Goal: Find specific page/section: Find specific page/section

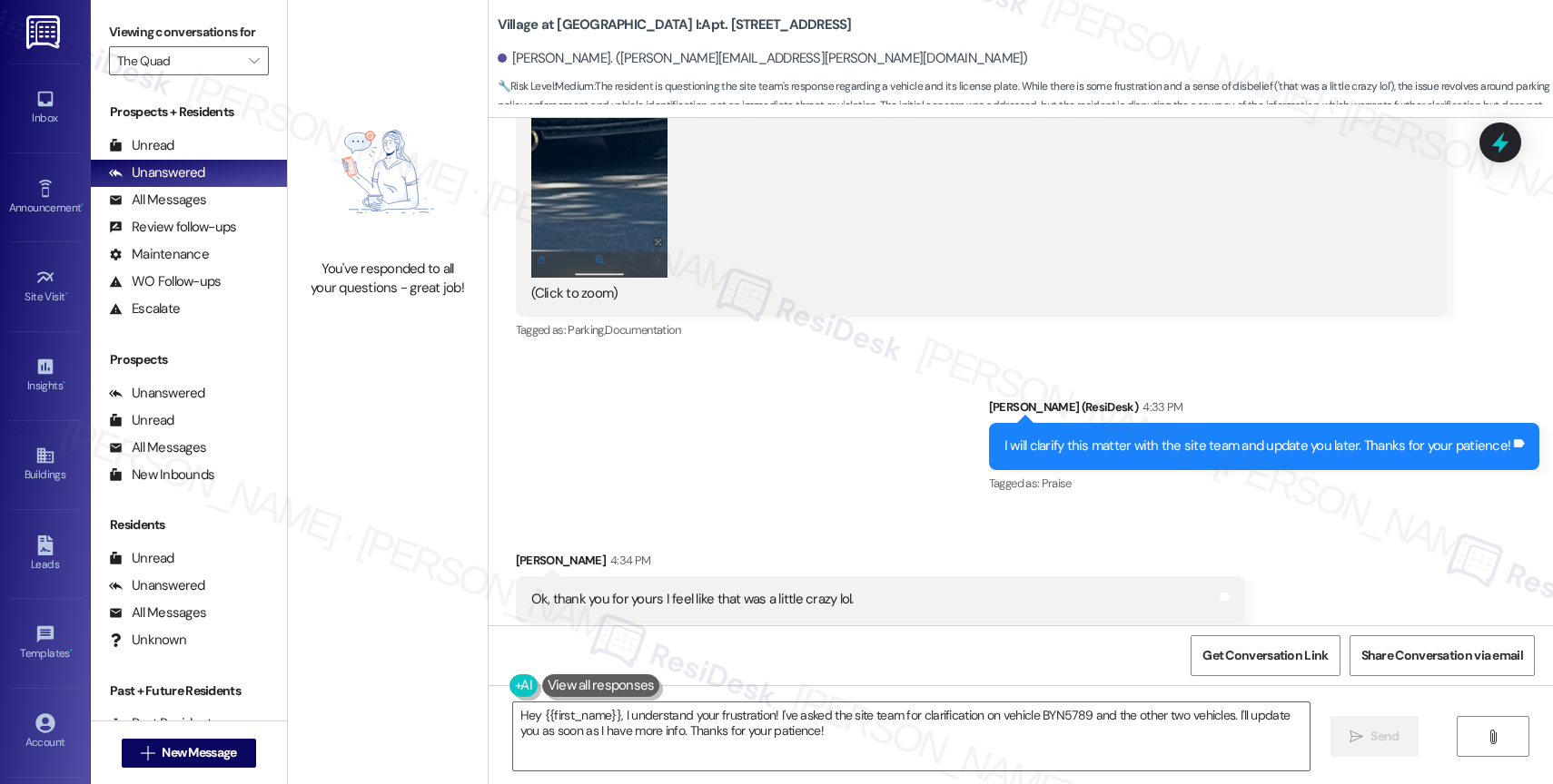
scroll to position [14165, 0]
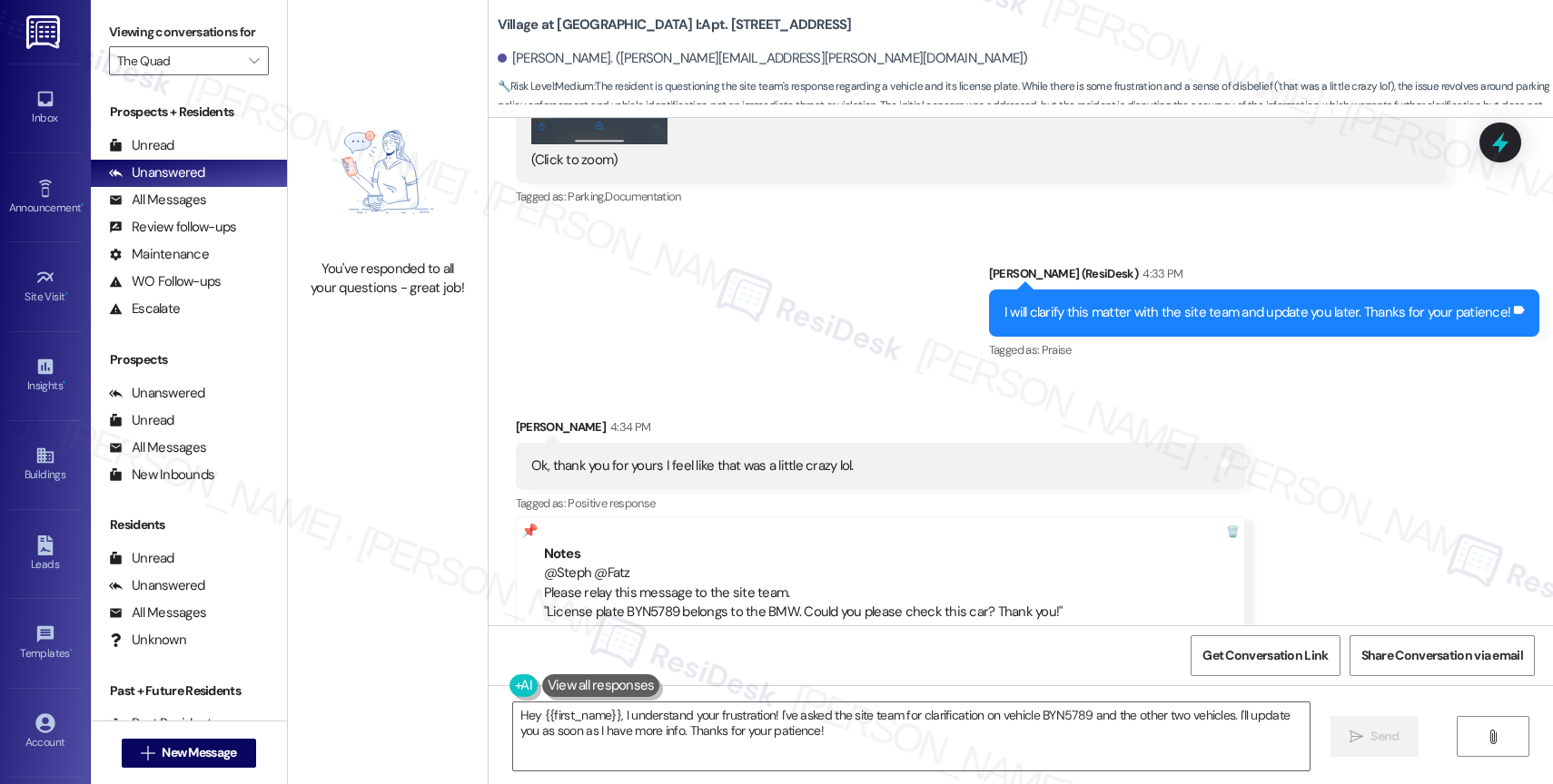
click at [853, 246] on div "Sent via SMS Sarah (ResiDesk) 4:33 PM I will clarify this matter with the site …" at bounding box center [1020, 300] width 1064 height 153
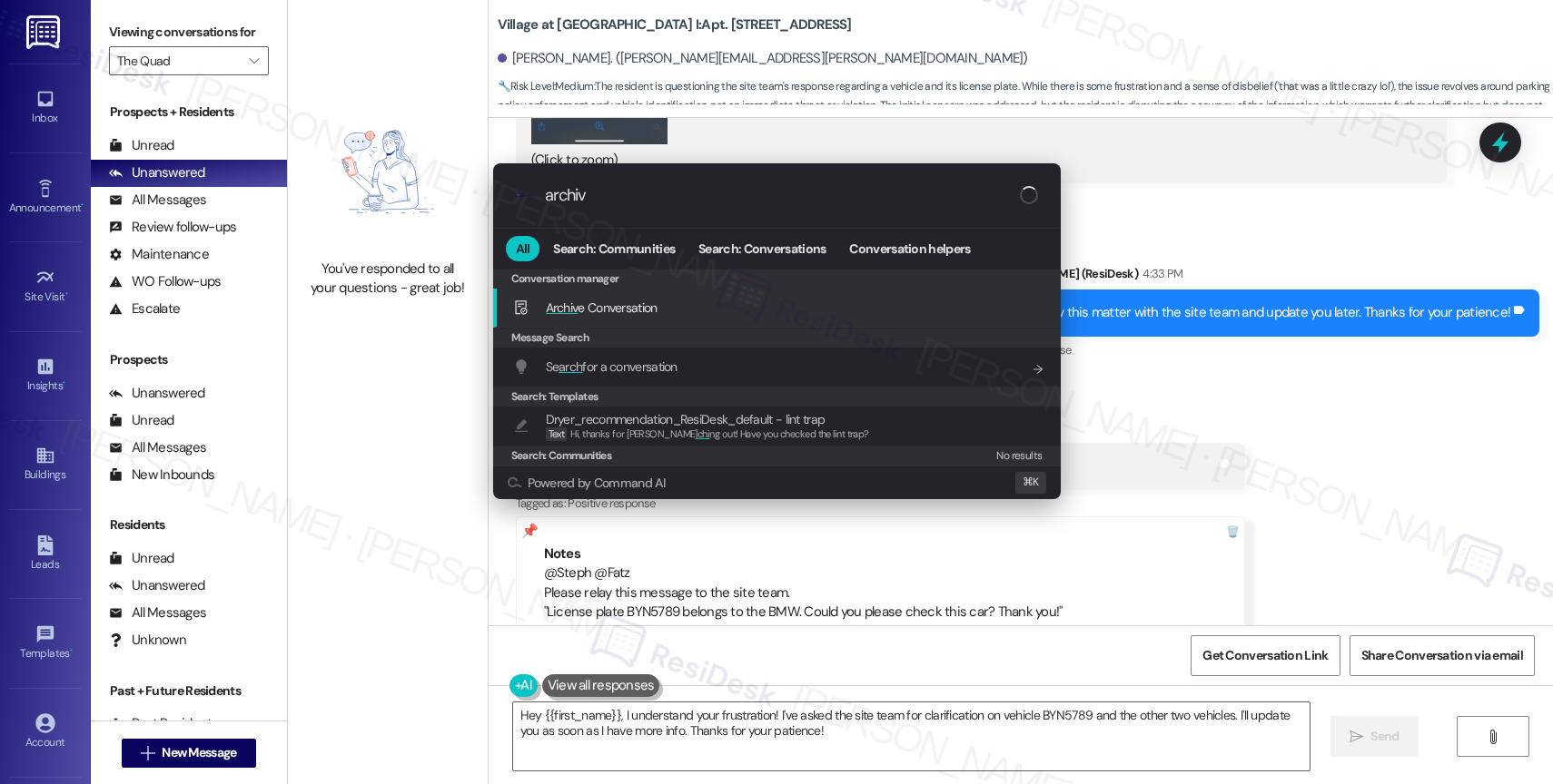
type input "archive"
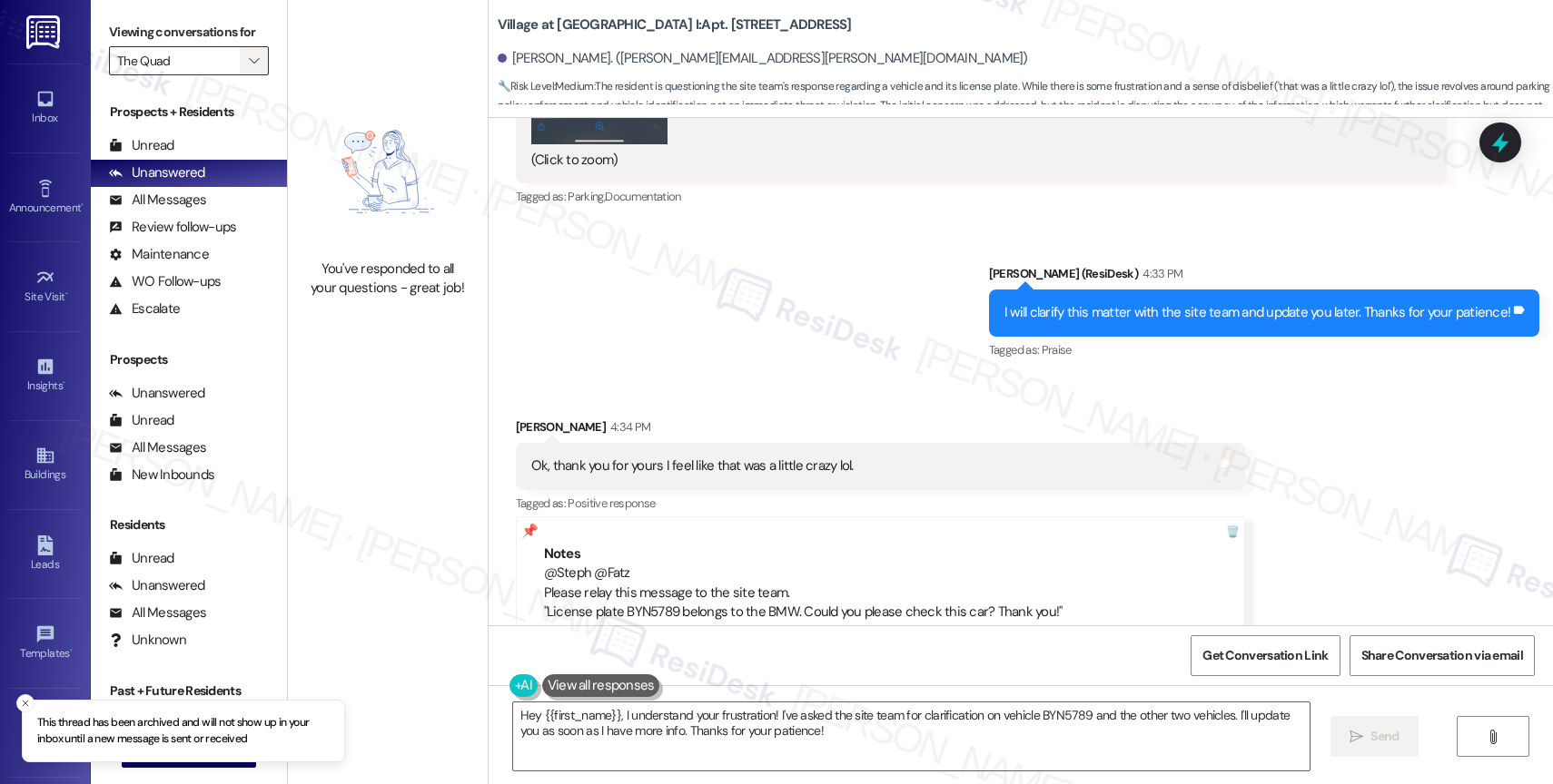
click at [247, 76] on span "" at bounding box center [254, 61] width 17 height 29
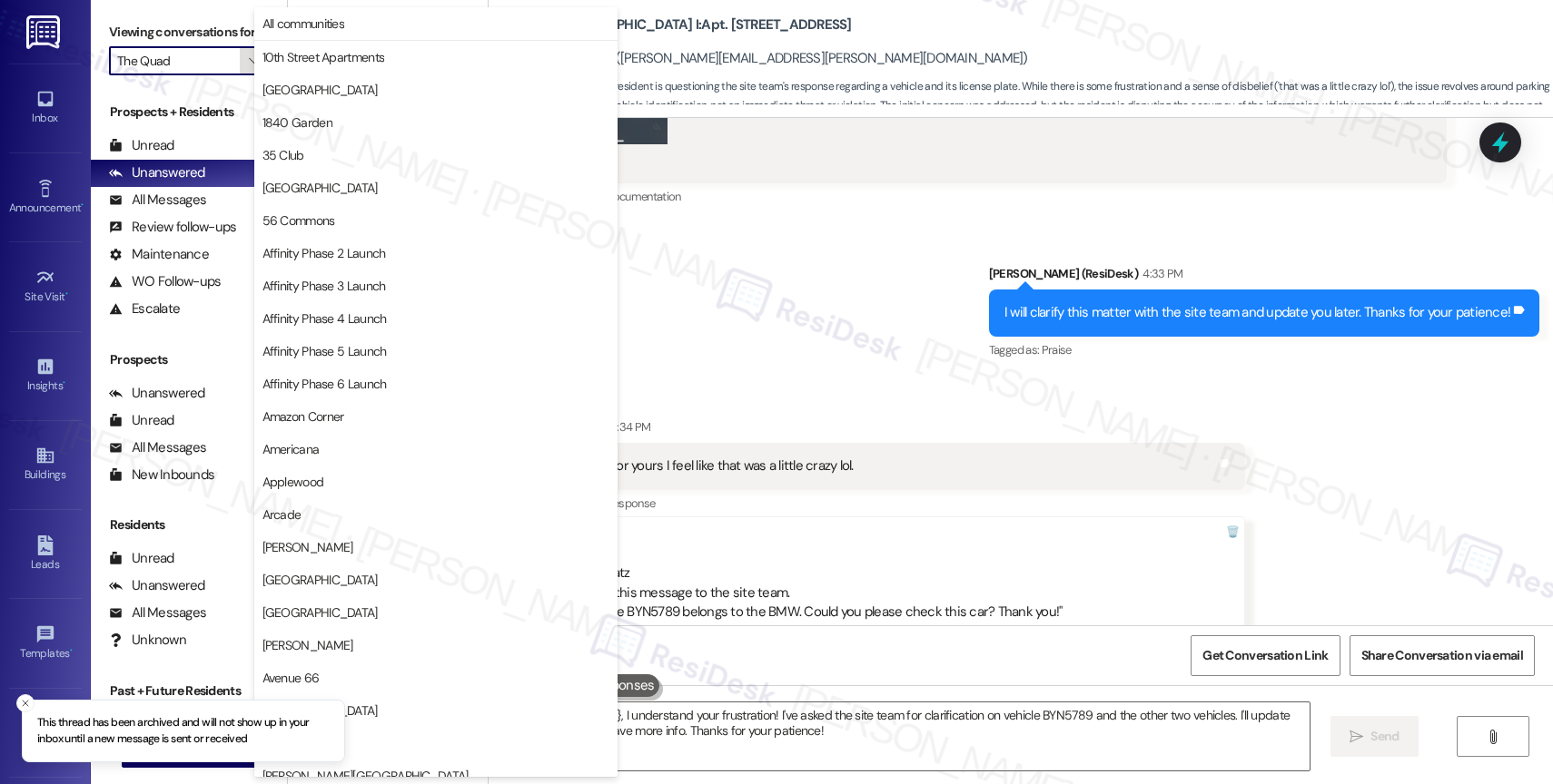
scroll to position [3128, 0]
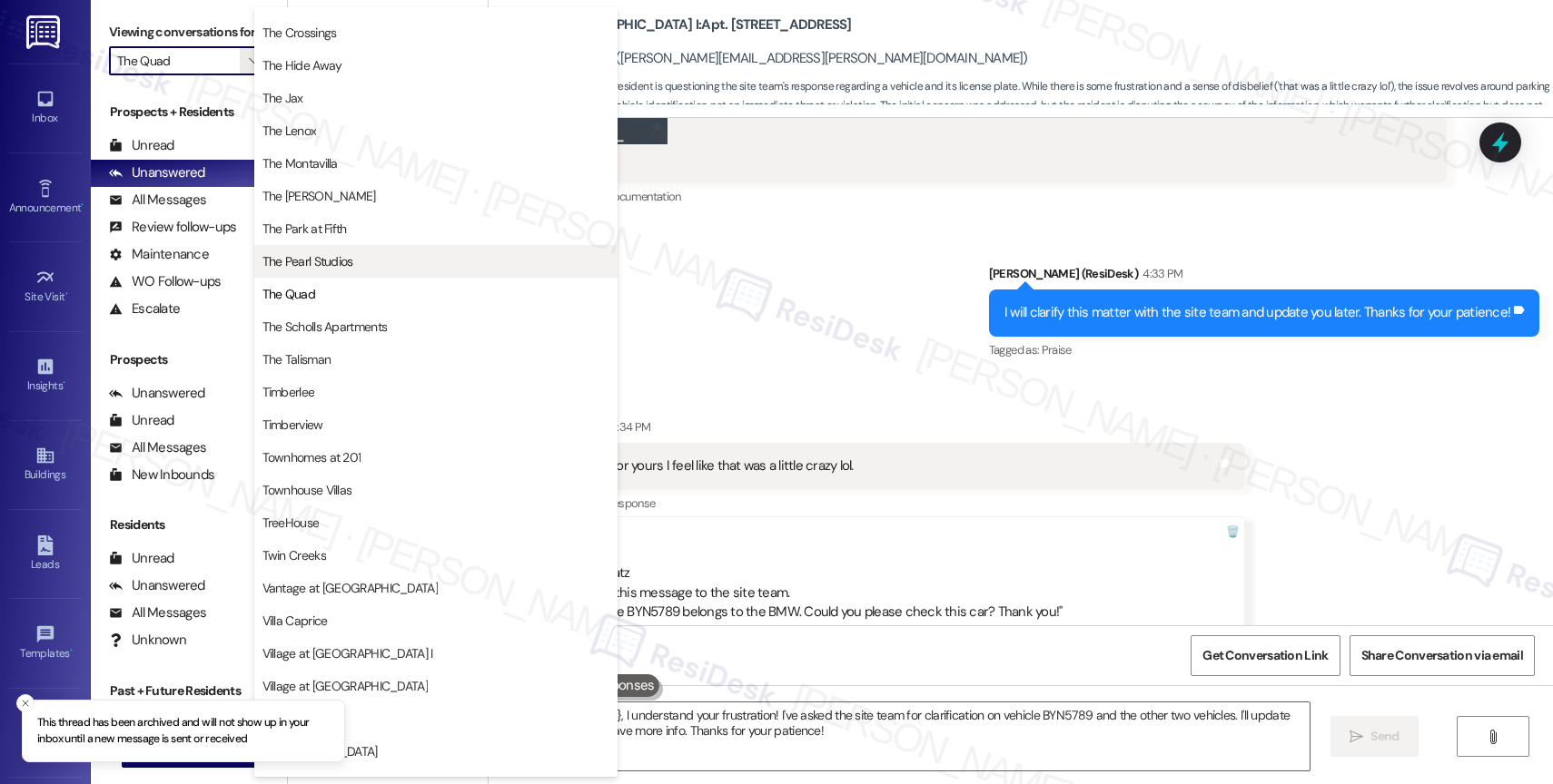
click at [358, 270] on span "The Pearl Studios" at bounding box center [435, 261] width 347 height 18
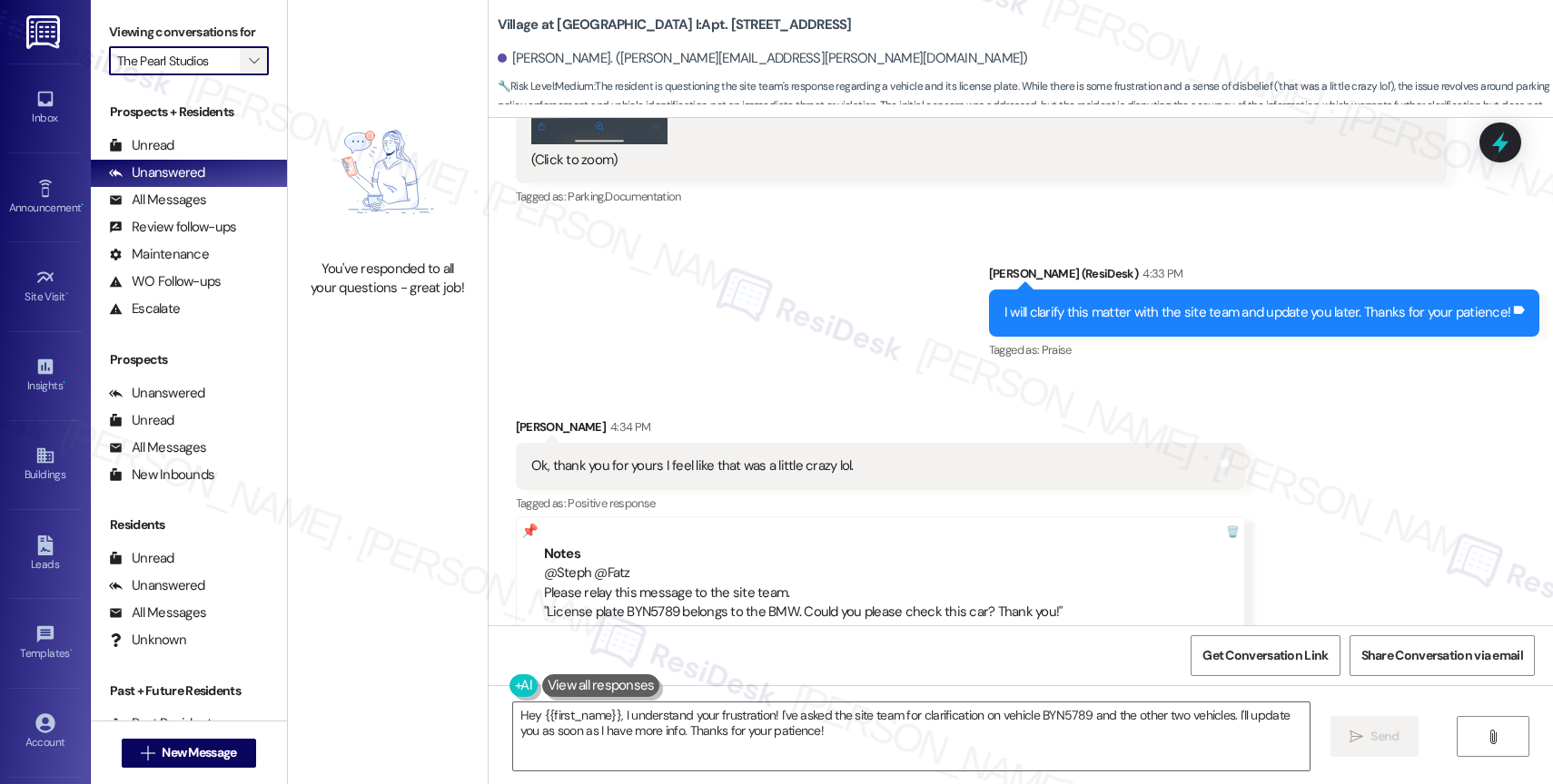
click at [246, 74] on span "" at bounding box center [254, 61] width 17 height 29
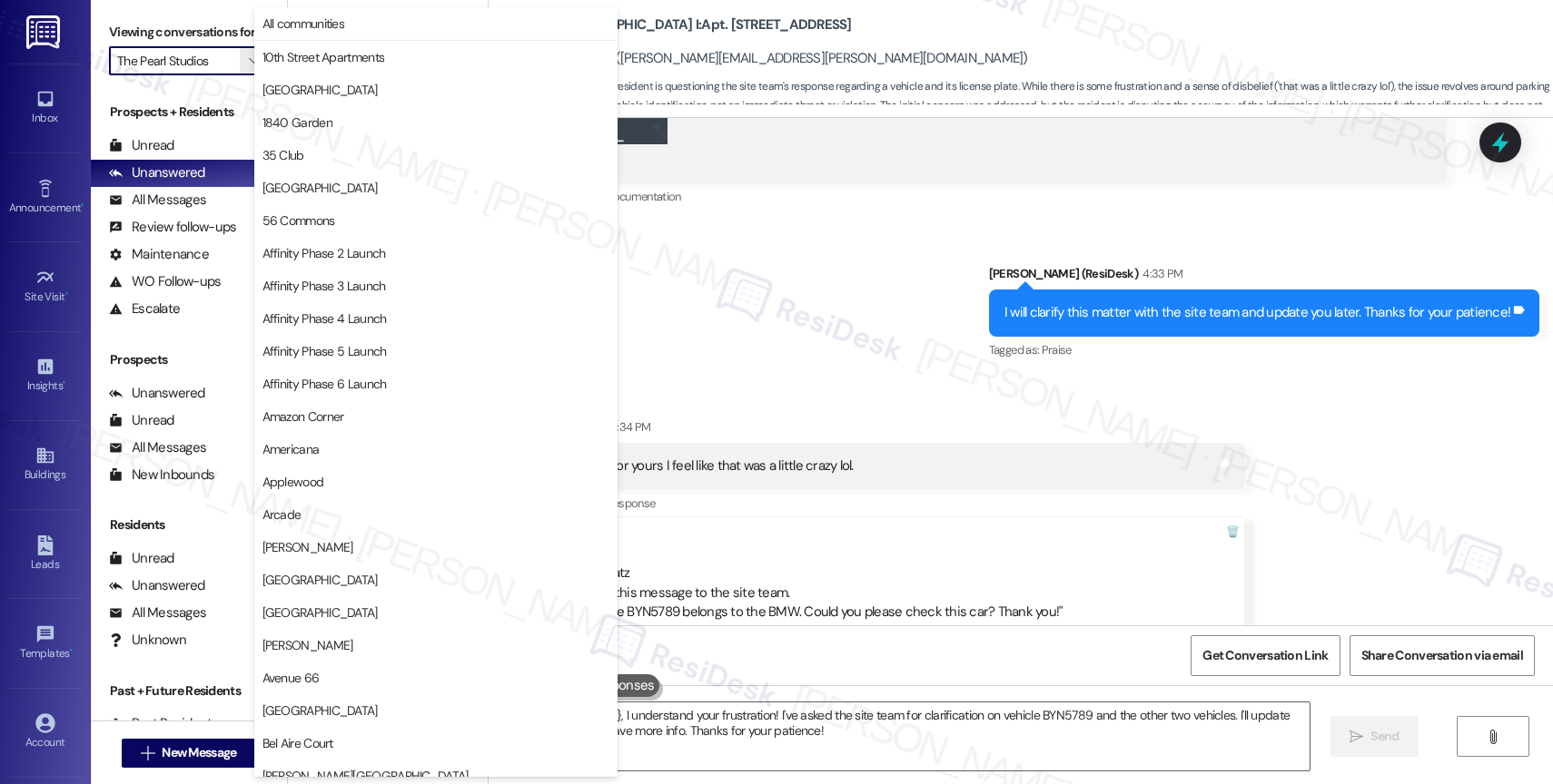
scroll to position [3348, 0]
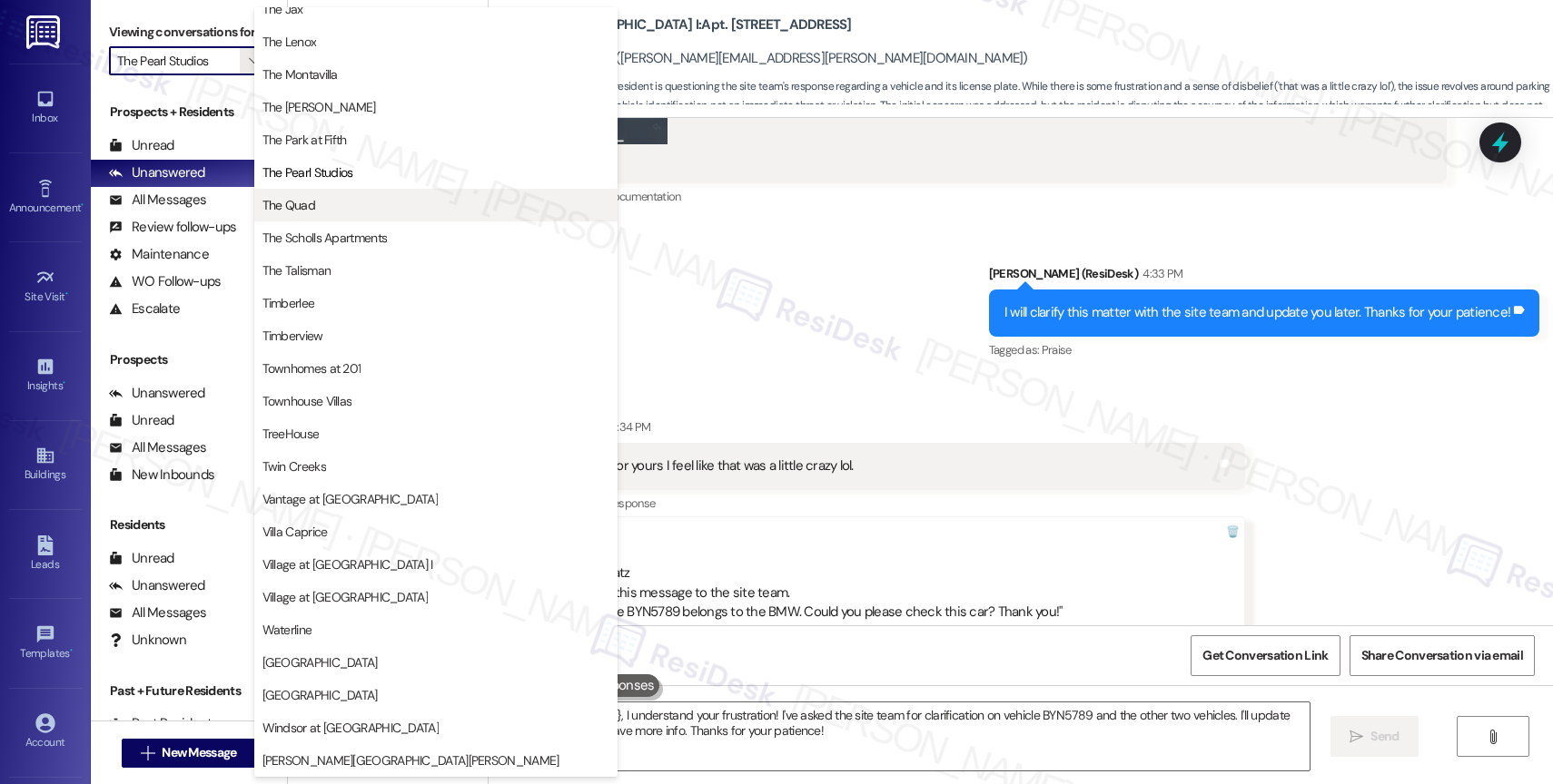
click at [338, 206] on span "The Quad" at bounding box center [435, 205] width 347 height 18
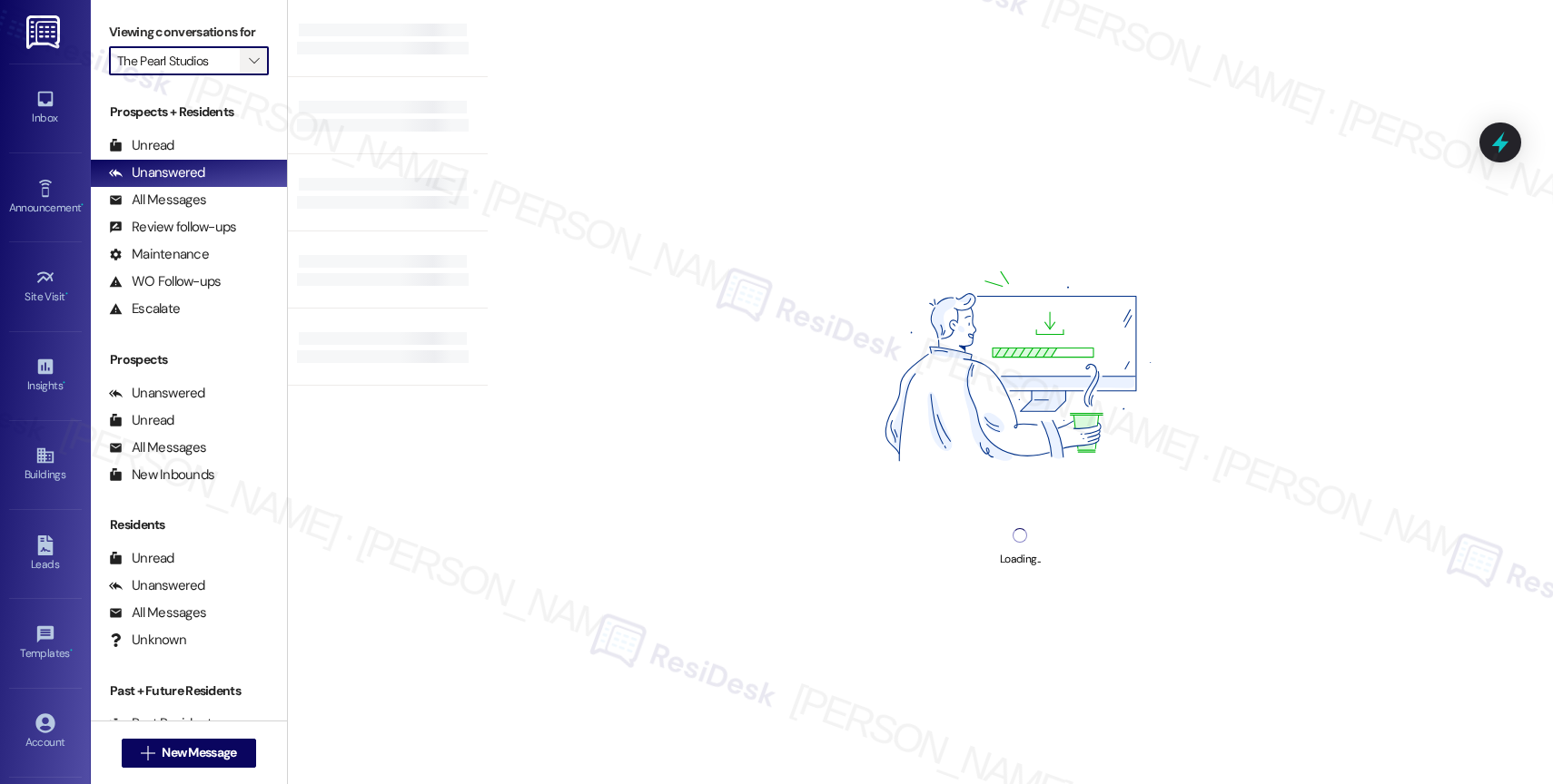
type input "The Quad"
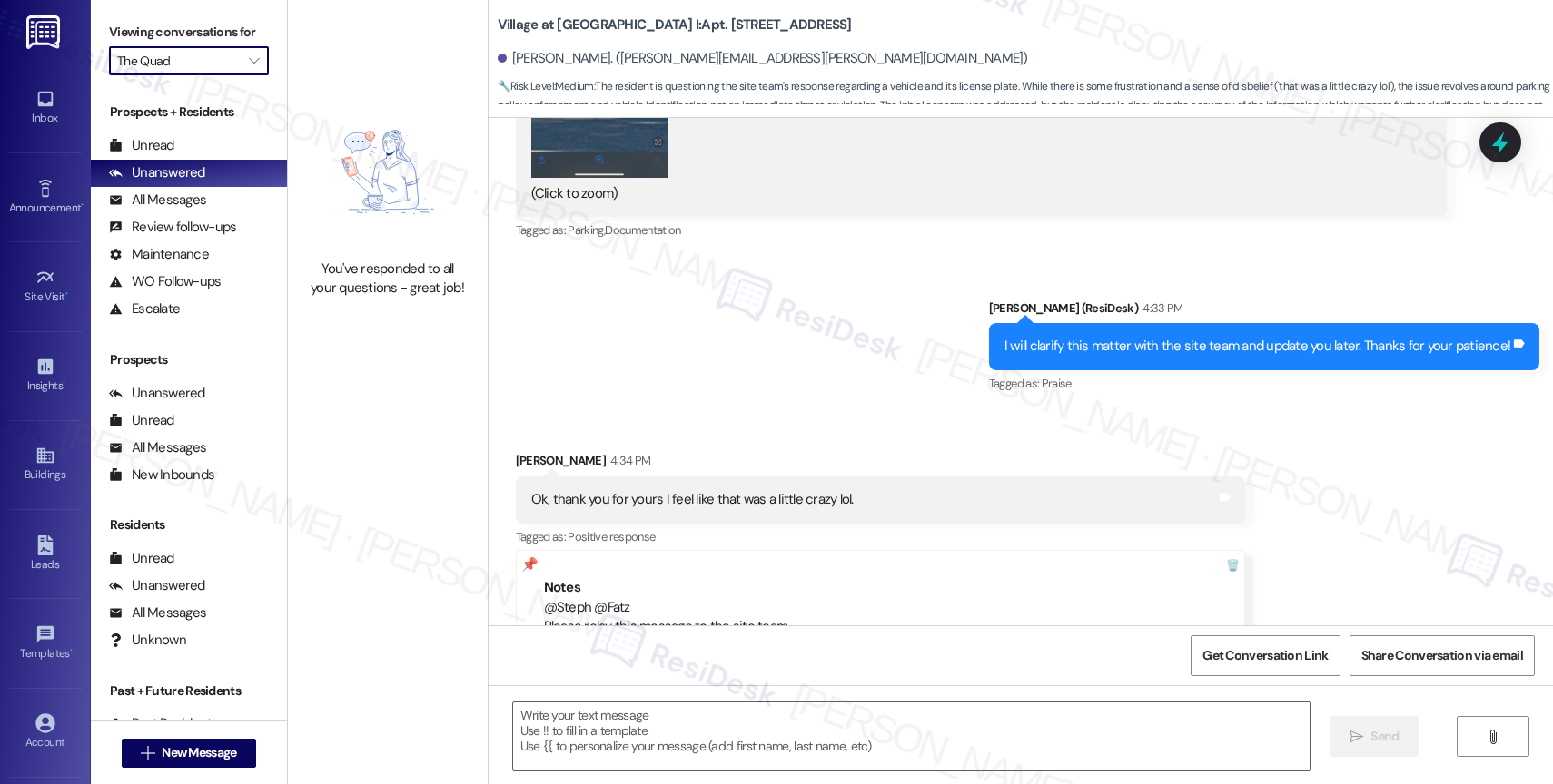
scroll to position [14165, 0]
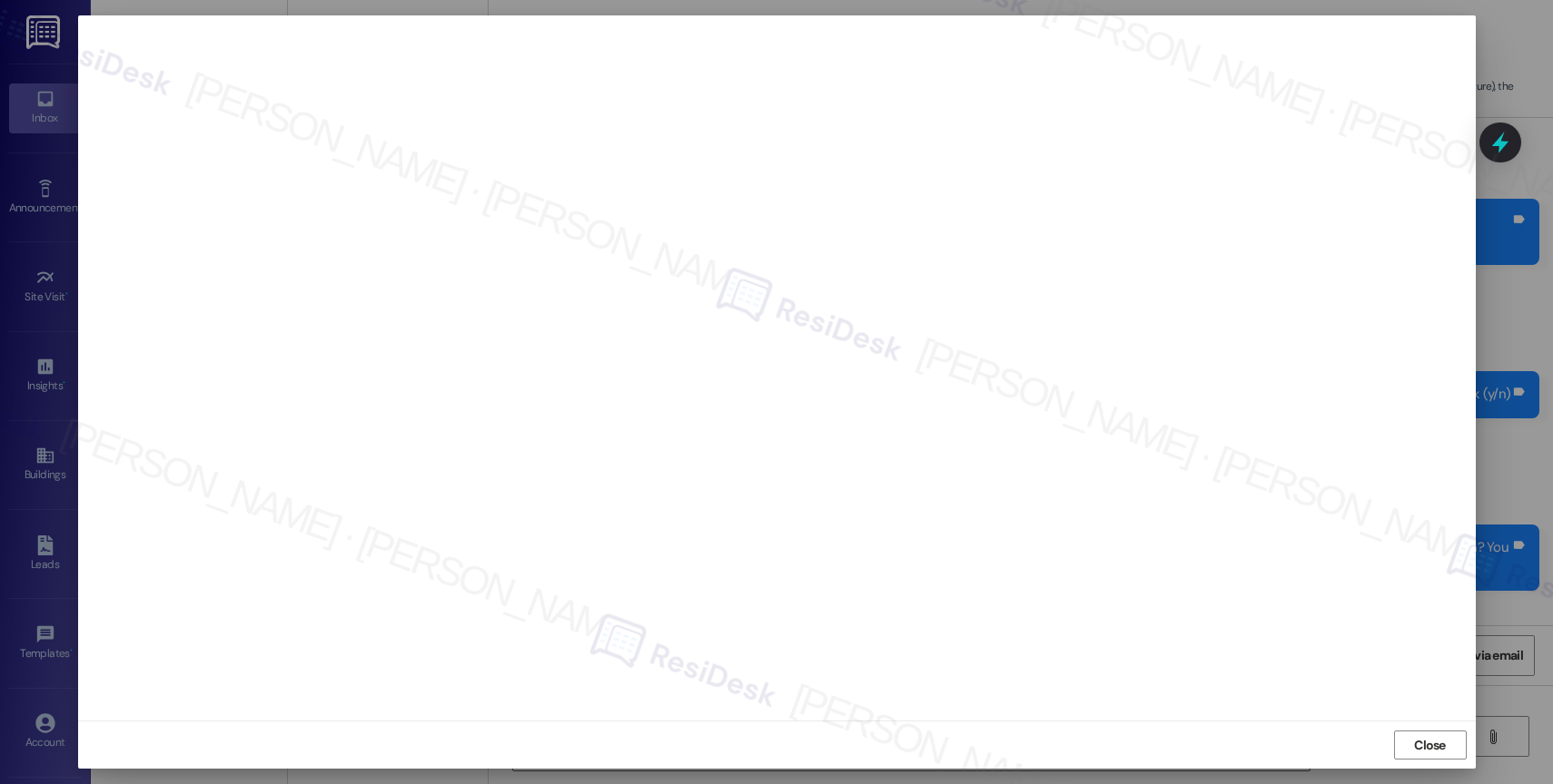
scroll to position [22874, 0]
